Goal: Information Seeking & Learning: Learn about a topic

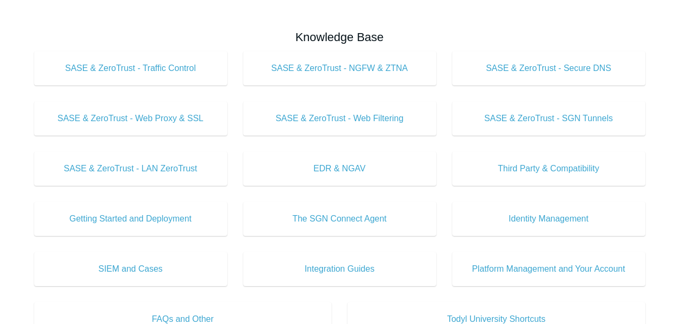
scroll to position [356, 0]
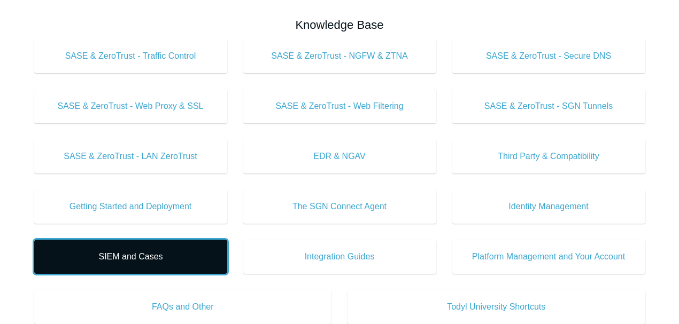
click at [140, 253] on span "SIEM and Cases" at bounding box center [130, 257] width 161 height 13
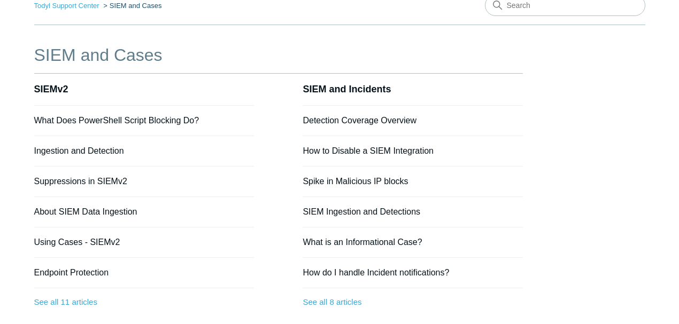
scroll to position [71, 0]
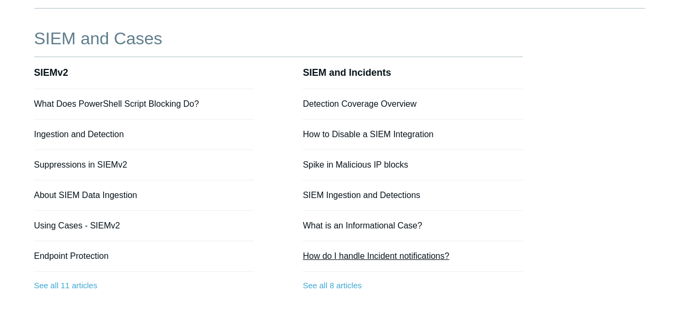
click at [355, 253] on link "How do I handle Incident notifications?" at bounding box center [375, 256] width 146 height 9
click at [355, 194] on link "SIEM Ingestion and Detections" at bounding box center [361, 195] width 118 height 9
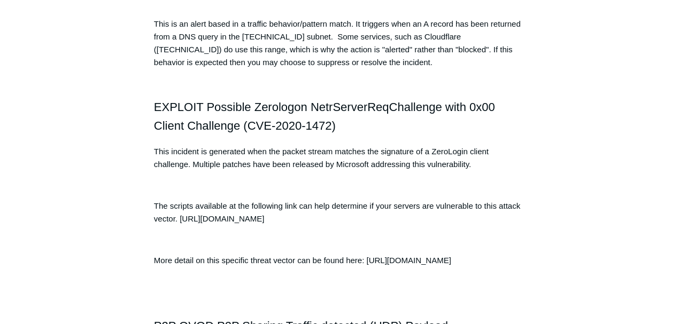
scroll to position [2315, 0]
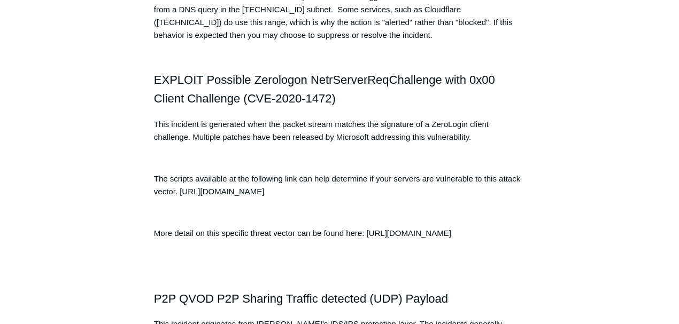
drag, startPoint x: 100, startPoint y: 188, endPoint x: 108, endPoint y: 185, distance: 7.9
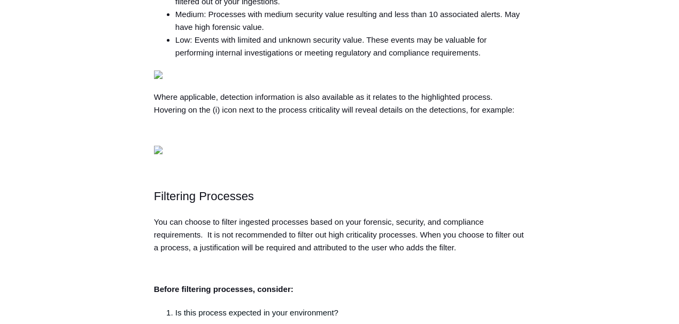
scroll to position [855, 0]
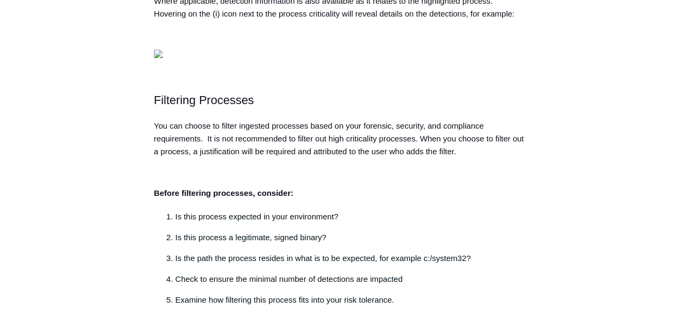
drag, startPoint x: 198, startPoint y: 188, endPoint x: 148, endPoint y: 188, distance: 50.2
click at [149, 188] on article "Ingestion and Detection Follow Not yet followed by anyone The Integrations and …" at bounding box center [339, 197] width 403 height 1911
